Goal: Task Accomplishment & Management: Use online tool/utility

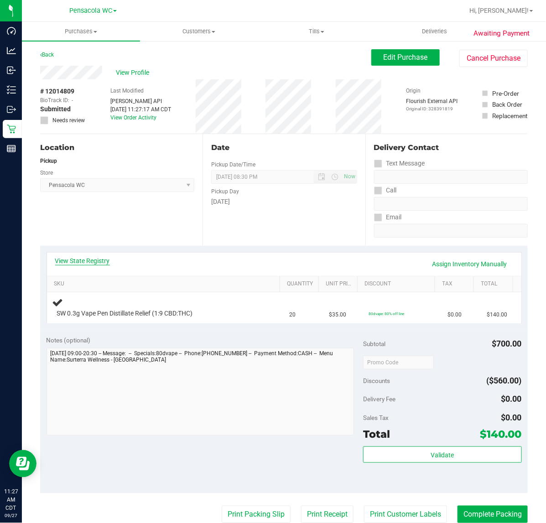
click at [87, 260] on link "View State Registry" at bounding box center [82, 260] width 55 height 9
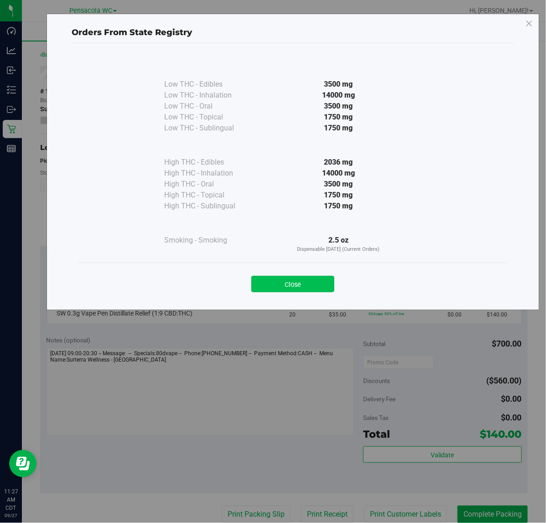
click at [261, 290] on button "Close" at bounding box center [292, 284] width 83 height 16
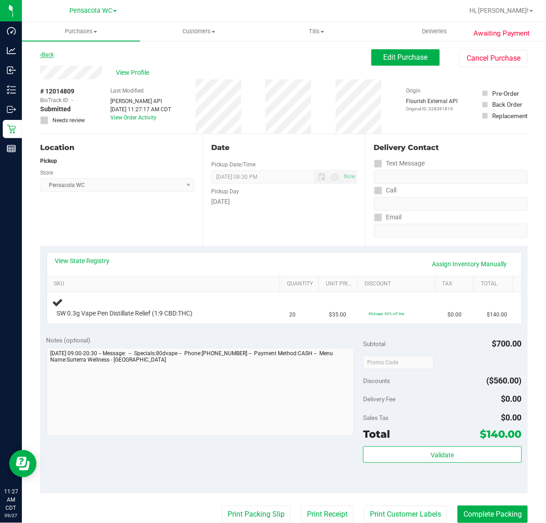
click at [41, 55] on icon at bounding box center [41, 54] width 2 height 5
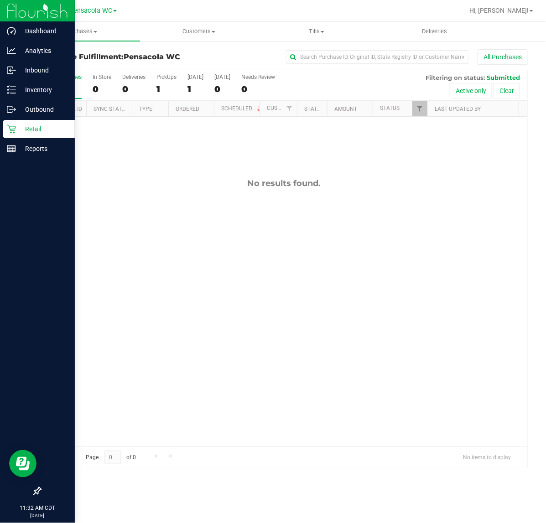
click at [11, 129] on icon at bounding box center [11, 129] width 9 height 9
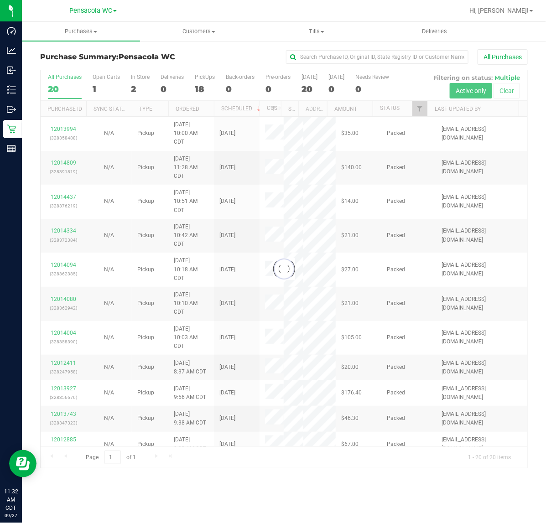
click at [169, 341] on div at bounding box center [284, 269] width 487 height 398
click at [425, 113] on div at bounding box center [284, 269] width 487 height 398
click at [421, 115] on div at bounding box center [284, 269] width 487 height 398
click at [423, 106] on div at bounding box center [284, 269] width 487 height 398
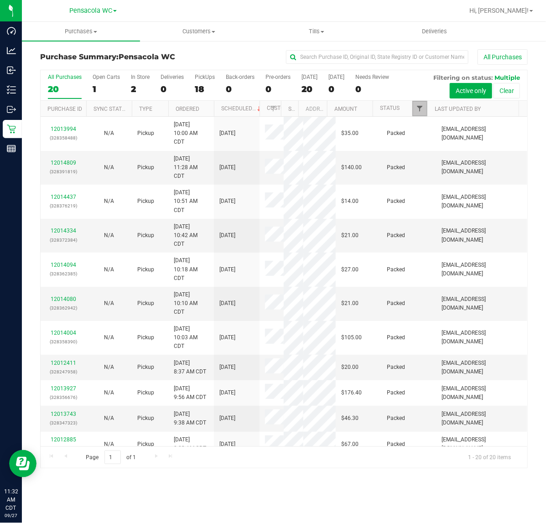
click at [418, 112] on span "Filter" at bounding box center [419, 108] width 7 height 7
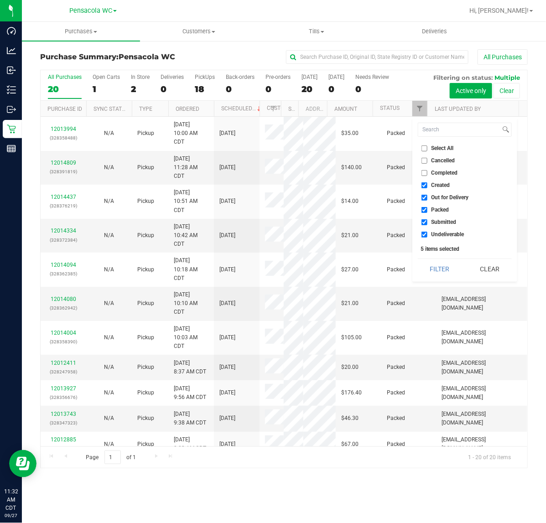
click at [443, 148] on span "Select All" at bounding box center [442, 147] width 22 height 5
click at [427, 148] on input "Select All" at bounding box center [424, 148] width 6 height 6
checkbox input "true"
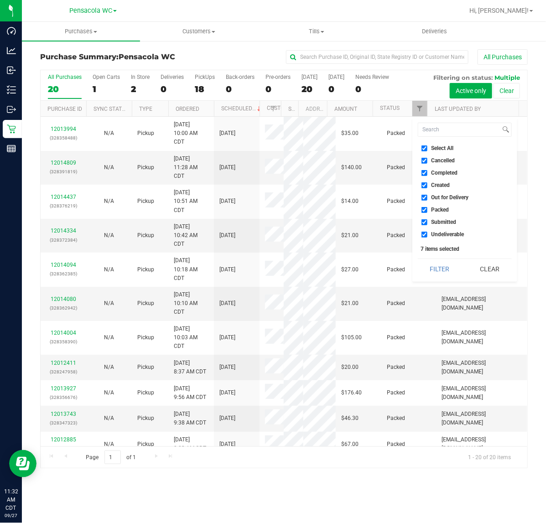
click at [439, 147] on span "Select All" at bounding box center [442, 147] width 22 height 5
click at [427, 147] on input "Select All" at bounding box center [424, 148] width 6 height 6
checkbox input "false"
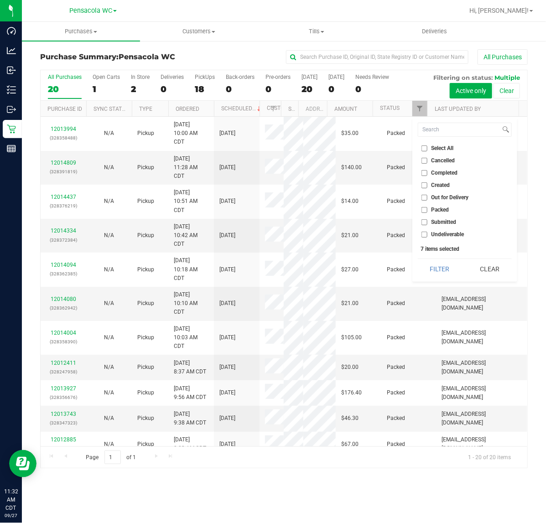
checkbox input "false"
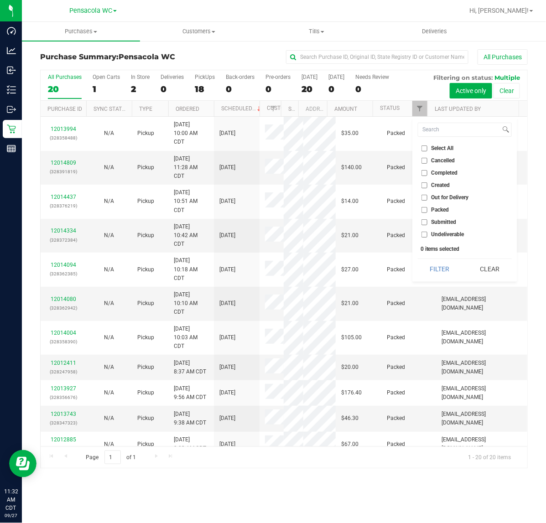
click at [442, 220] on span "Submitted" at bounding box center [443, 221] width 25 height 5
click at [427, 220] on input "Submitted" at bounding box center [424, 222] width 6 height 6
checkbox input "true"
click at [427, 264] on button "Filter" at bounding box center [440, 269] width 44 height 20
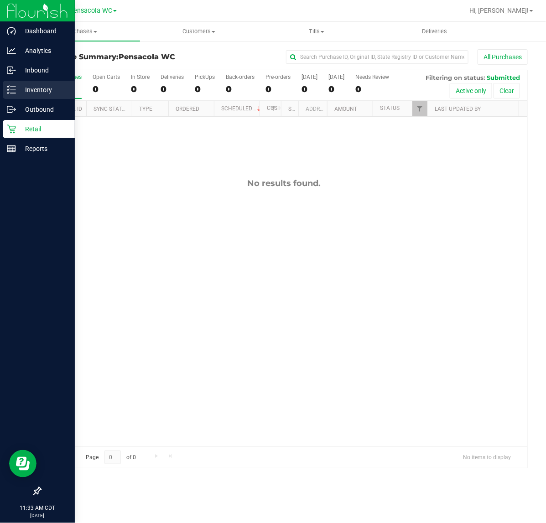
click at [17, 82] on div "Inventory" at bounding box center [39, 90] width 72 height 18
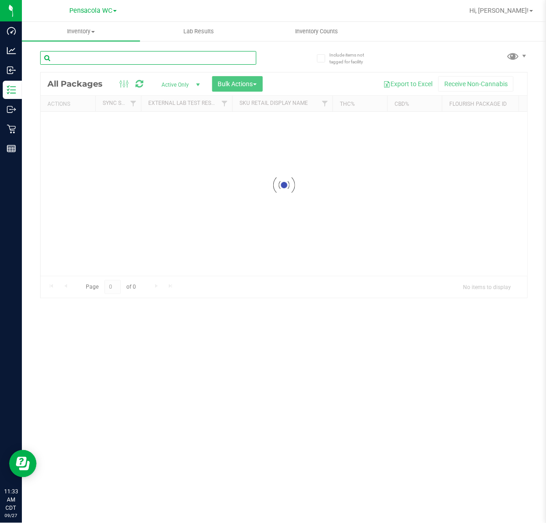
click at [90, 59] on input "text" at bounding box center [148, 58] width 216 height 14
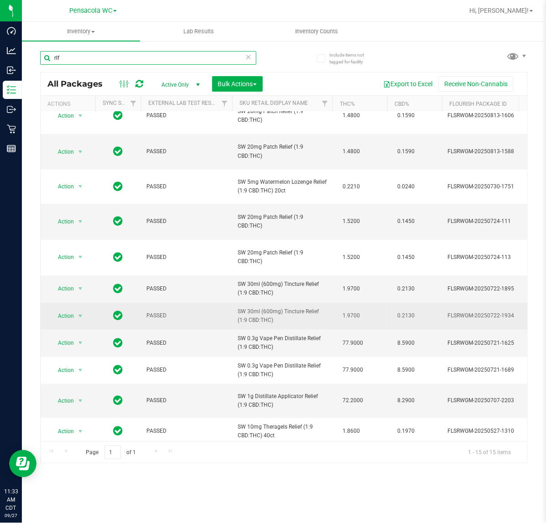
scroll to position [99, 0]
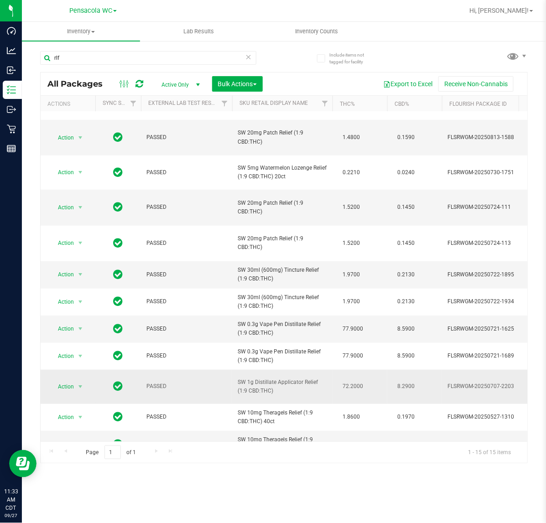
click at [293, 378] on span "SW 1g Distillate Applicator Relief (1:9 CBD:THC)" at bounding box center [282, 386] width 89 height 17
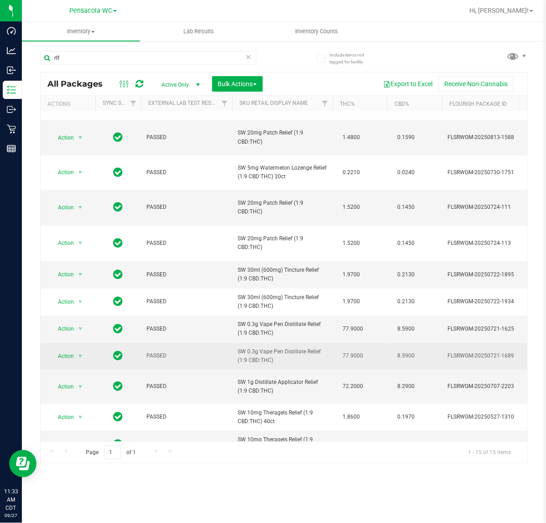
drag, startPoint x: 290, startPoint y: 311, endPoint x: 228, endPoint y: 306, distance: 62.2
copy tr "SW 0.3g Vape Pen Distillate Relief (1:9 CBD:THC)"
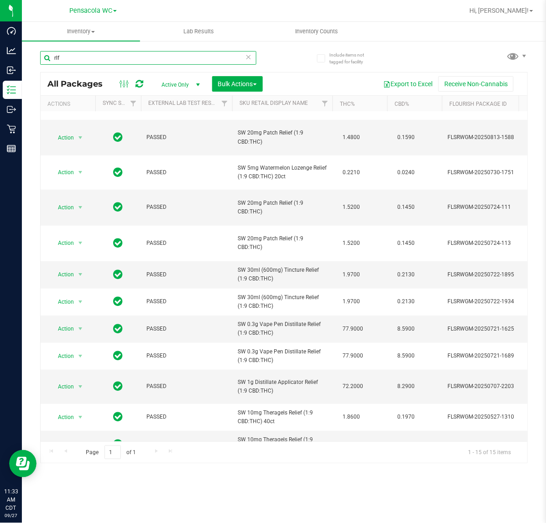
click at [132, 64] on input "rlf" at bounding box center [148, 58] width 216 height 14
paste input "SW 0.3g Vape Pen Distillate Relief (1:9 CBD:THC)"
type input "SW 0.3g Vape Pen Distillate Relief (1:9 CBD:THC)"
